Goal: Task Accomplishment & Management: Use online tool/utility

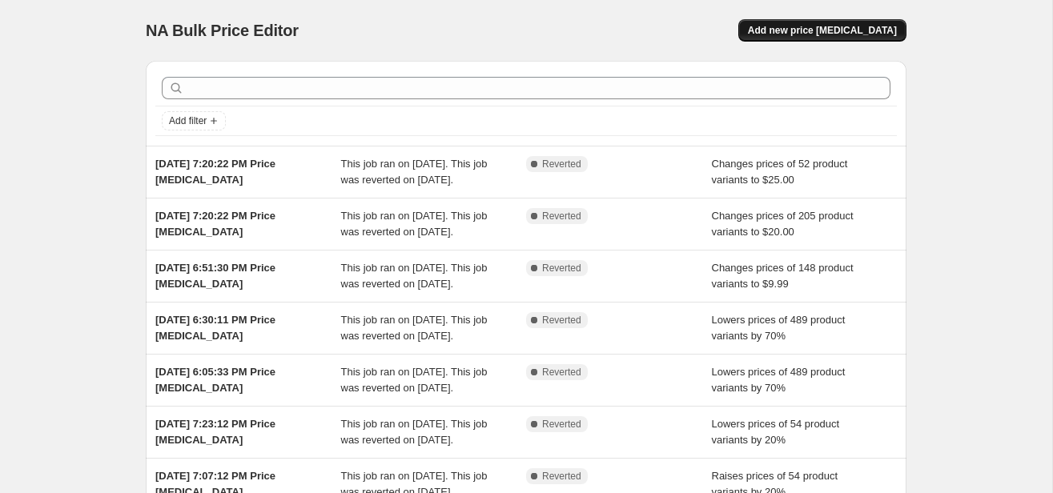
click at [882, 21] on button "Add new price [MEDICAL_DATA]" at bounding box center [822, 30] width 168 height 22
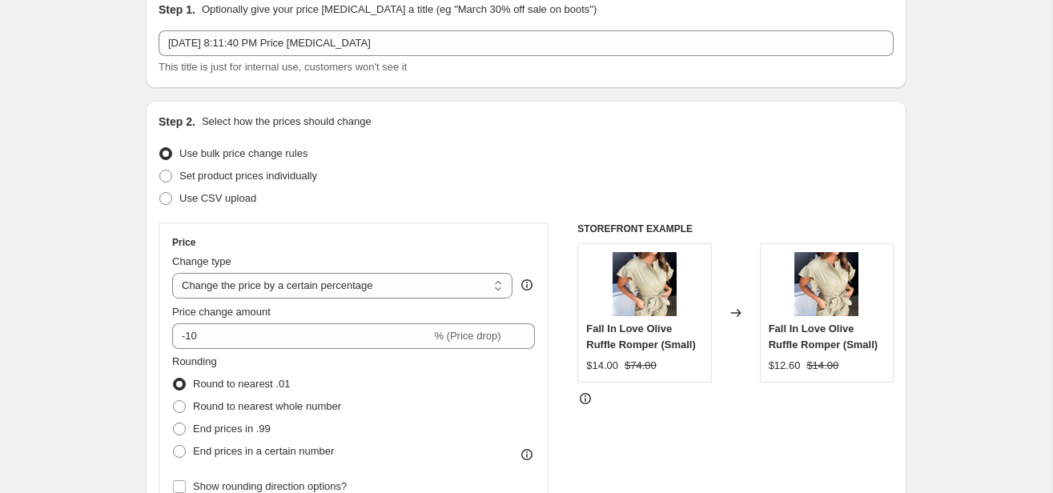
scroll to position [92, 0]
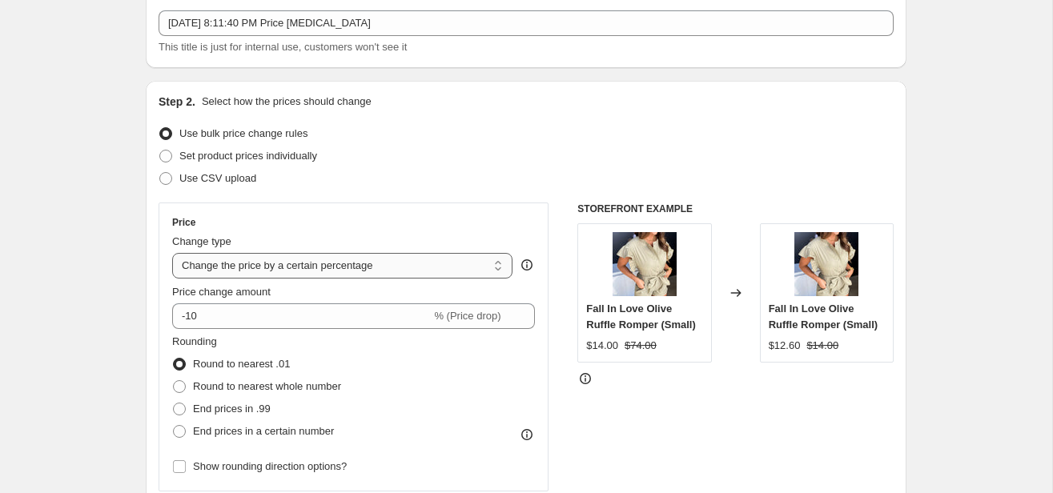
click at [248, 275] on select "Change the price to a certain amount Change the price by a certain amount Chang…" at bounding box center [342, 266] width 340 height 26
select select "to"
click at [172, 253] on select "Change the price to a certain amount Change the price by a certain amount Chang…" at bounding box center [342, 266] width 340 height 26
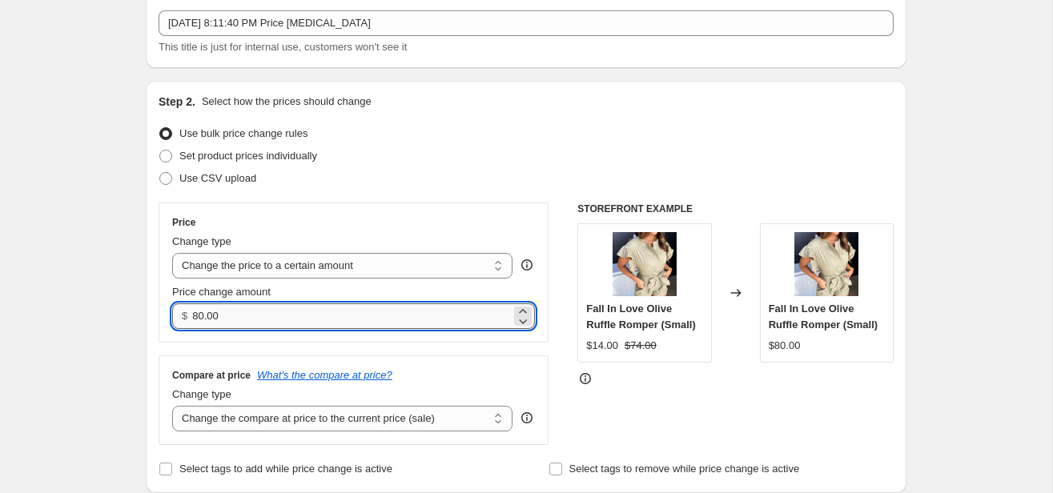
click at [215, 319] on input "80.00" at bounding box center [351, 316] width 318 height 26
click at [214, 319] on input "80.00" at bounding box center [351, 316] width 318 height 26
type input "10.00"
click at [154, 339] on div "Step 2. Select how the prices should change Use bulk price change rules Set pro…" at bounding box center [526, 287] width 761 height 412
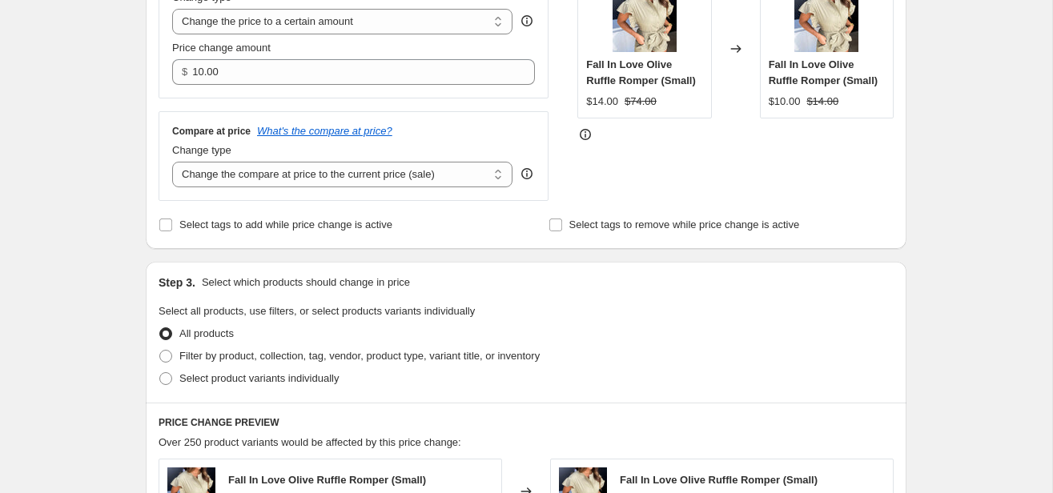
scroll to position [363, 0]
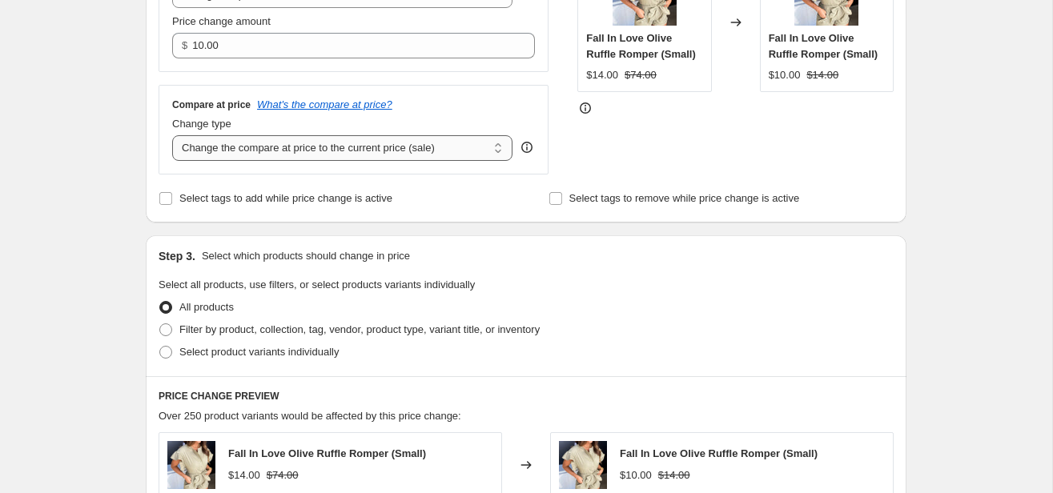
click at [257, 148] on select "Change the compare at price to the current price (sale) Change the compare at p…" at bounding box center [342, 148] width 340 height 26
select select "no_change"
click at [172, 135] on select "Change the compare at price to the current price (sale) Change the compare at p…" at bounding box center [342, 148] width 340 height 26
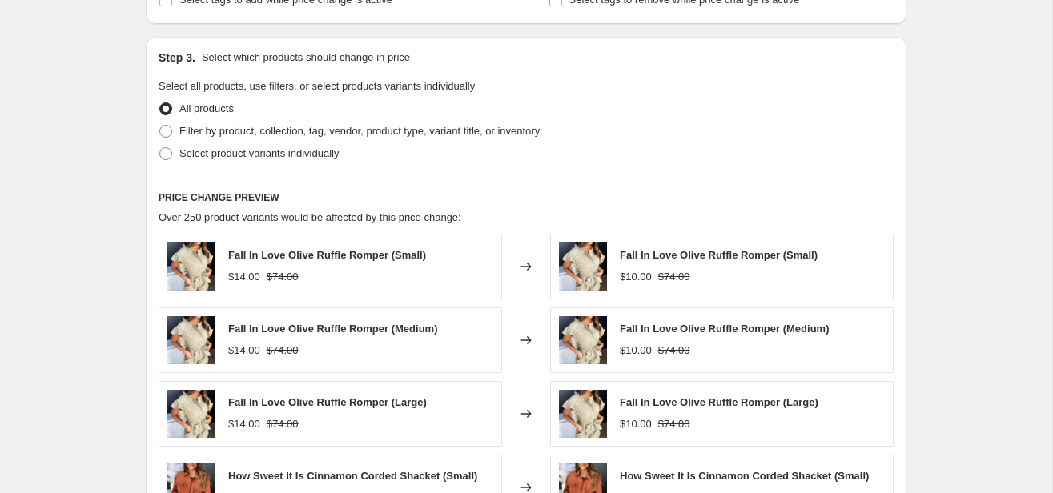
scroll to position [540, 0]
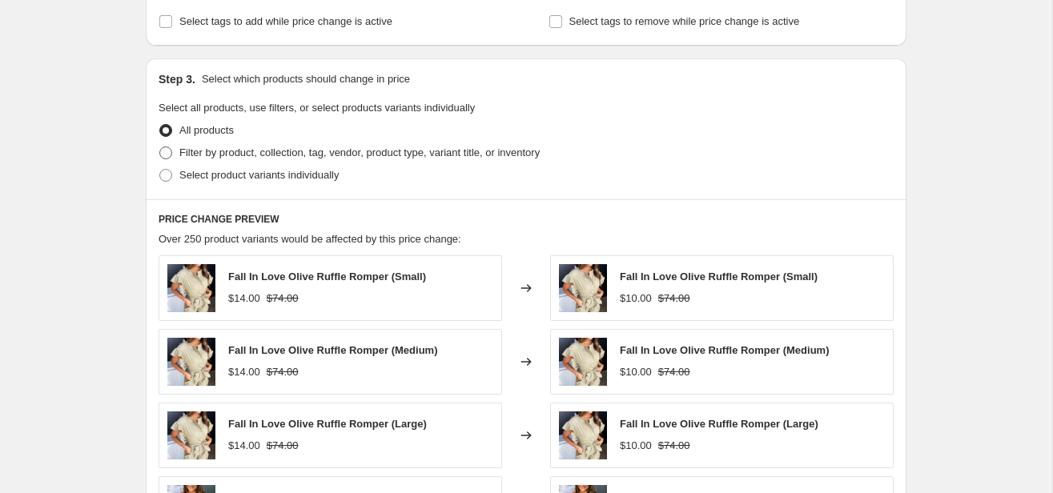
click at [166, 152] on span at bounding box center [165, 153] width 13 height 13
click at [160, 147] on input "Filter by product, collection, tag, vendor, product type, variant title, or inv…" at bounding box center [159, 147] width 1 height 1
radio input "true"
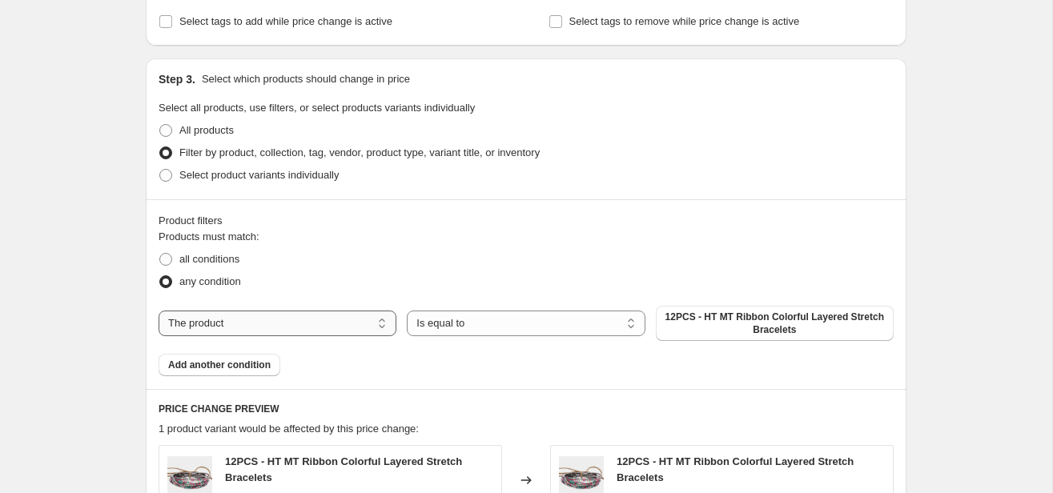
click at [225, 324] on select "The product The product's collection The product's tag The product's vendor The…" at bounding box center [278, 324] width 238 height 26
select select "collection"
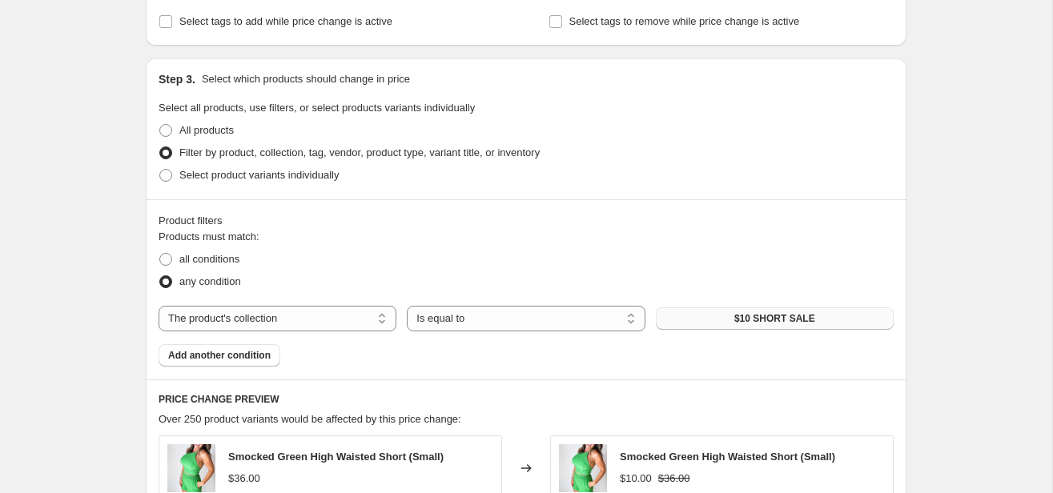
click at [697, 315] on button "$10 SHORT SALE" at bounding box center [775, 318] width 238 height 22
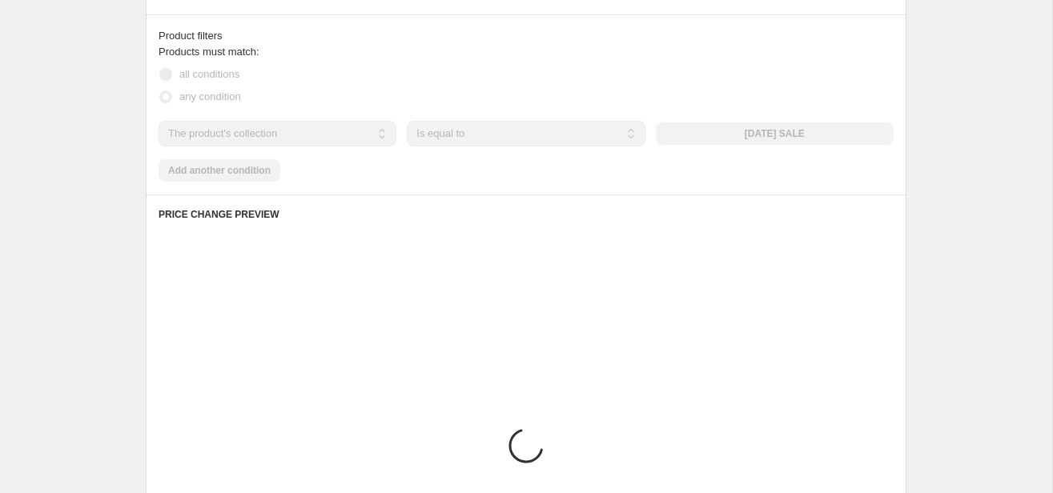
scroll to position [1138, 0]
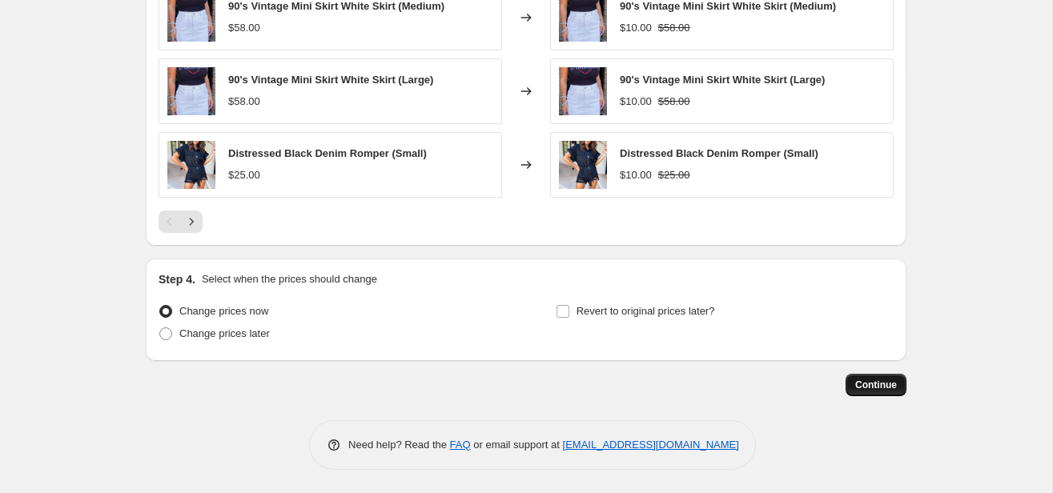
click at [896, 382] on button "Continue" at bounding box center [875, 385] width 61 height 22
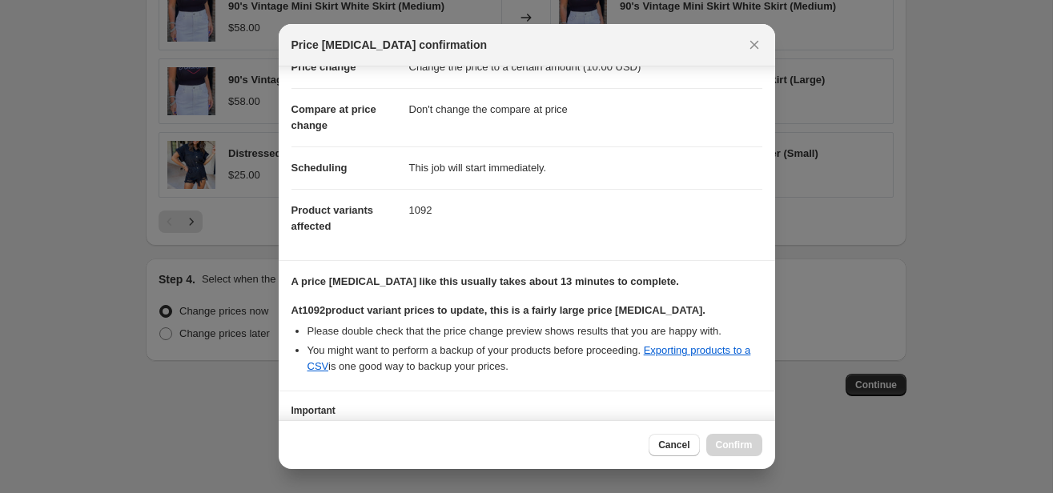
scroll to position [171, 0]
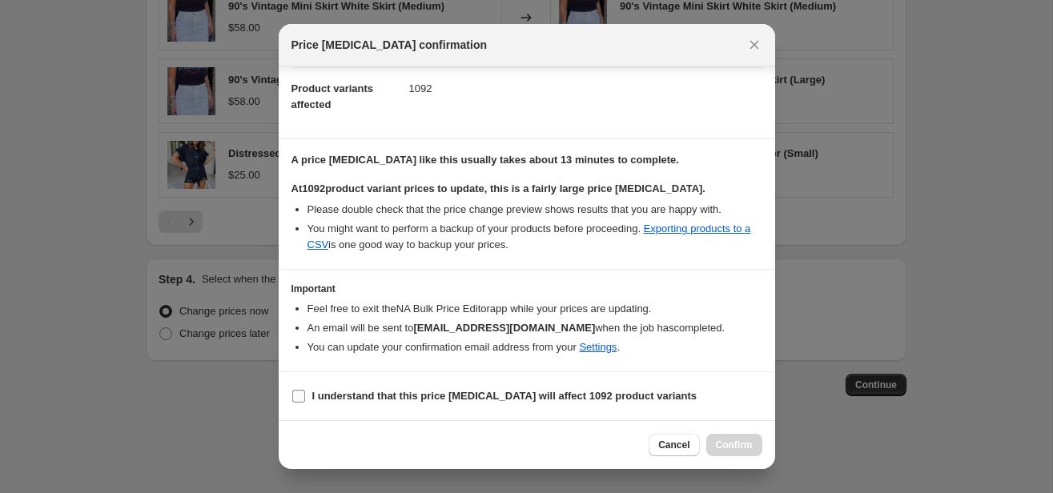
click at [300, 400] on input "I understand that this price change job will affect 1092 product variants" at bounding box center [298, 396] width 13 height 13
checkbox input "true"
click at [745, 455] on button "Confirm" at bounding box center [734, 445] width 56 height 22
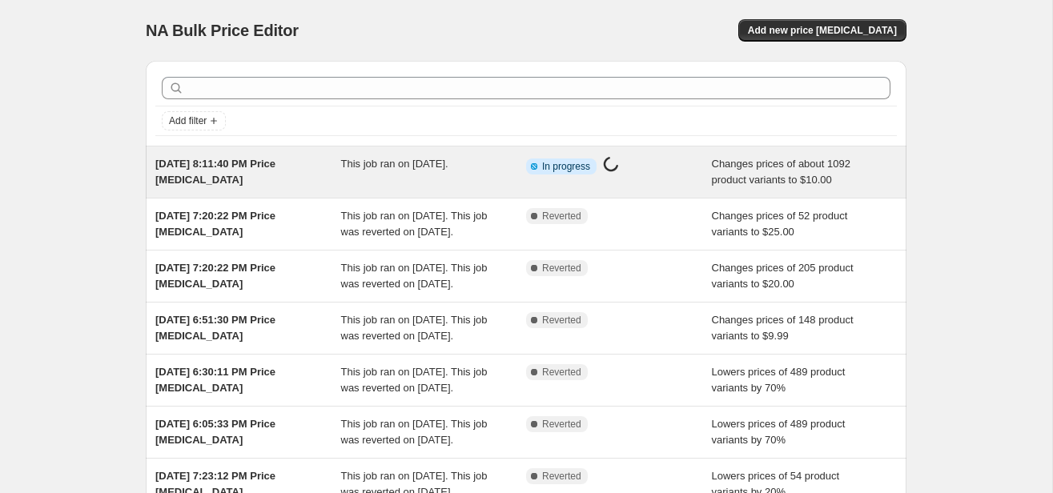
click at [222, 191] on div "[DATE] 8:11:40 PM Price [MEDICAL_DATA] This job ran on [DATE]. Info Partially c…" at bounding box center [526, 172] width 761 height 51
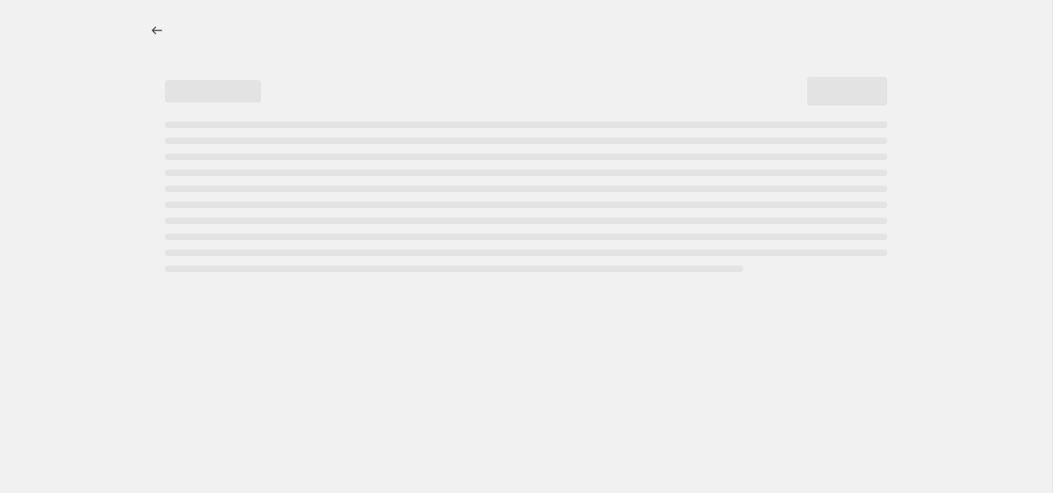
select select "no_change"
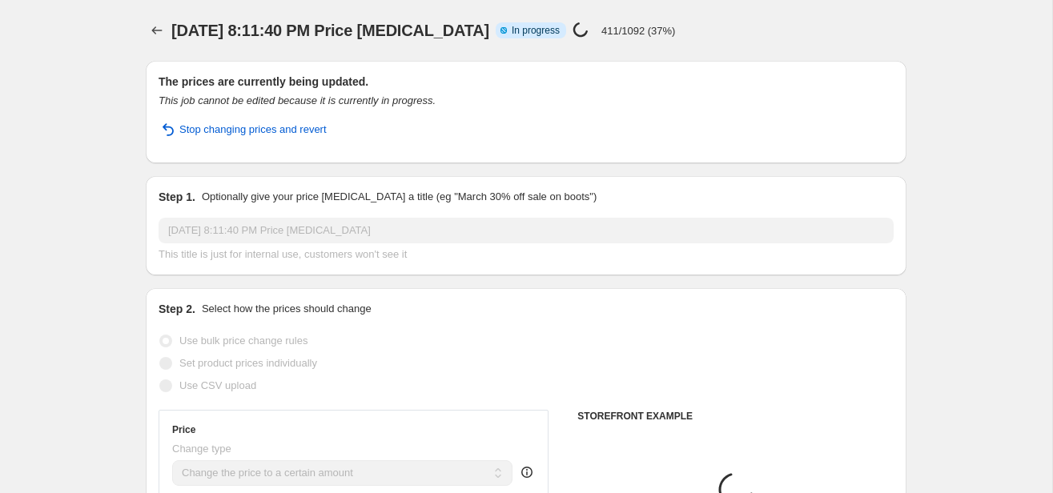
select select "collection"
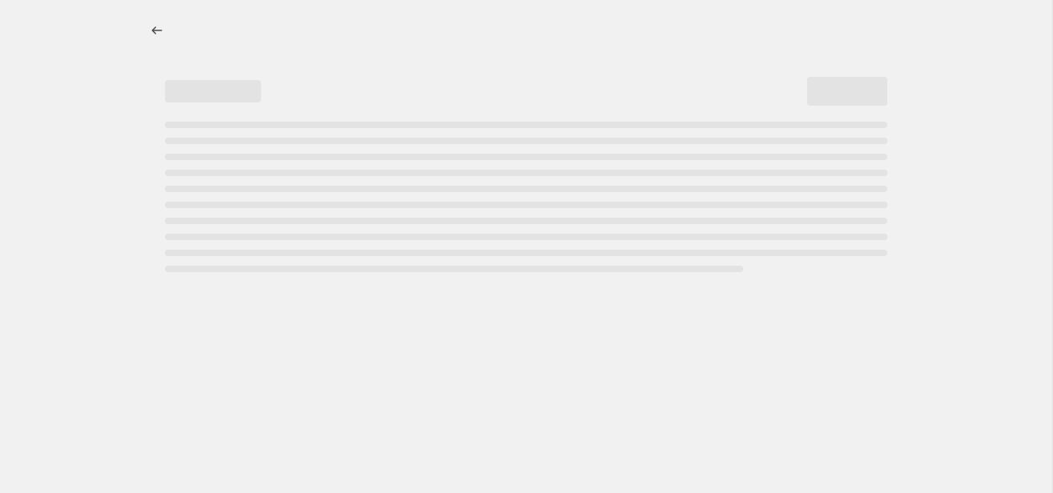
select select "no_change"
select select "collection"
